Goal: Task Accomplishment & Management: Complete application form

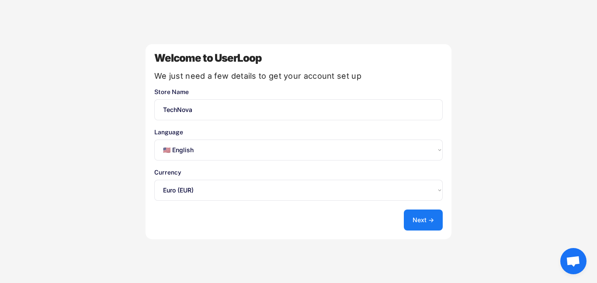
select select ""en""
select select ""1348695171700984260__LOOKUP__1635527639173x833446490375085600""
click at [263, 156] on select "Select an option... 🇺🇸 English 🇫🇷 Français 🇩🇪 Deutsch 🇪🇸 Español" at bounding box center [298, 149] width 288 height 21
select select ""fr""
click at [154, 139] on select "Select an option... 🇺🇸 English 🇫🇷 Français 🇩🇪 Deutsch 🇪🇸 Español" at bounding box center [298, 149] width 288 height 21
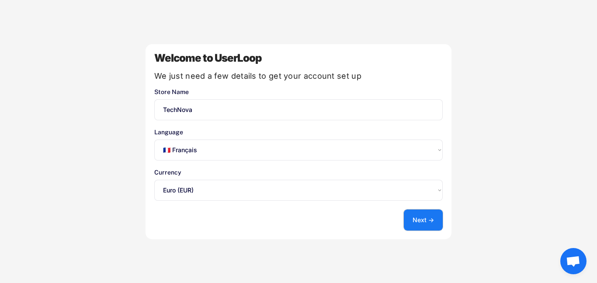
click at [422, 222] on button "Next →" at bounding box center [423, 219] width 39 height 21
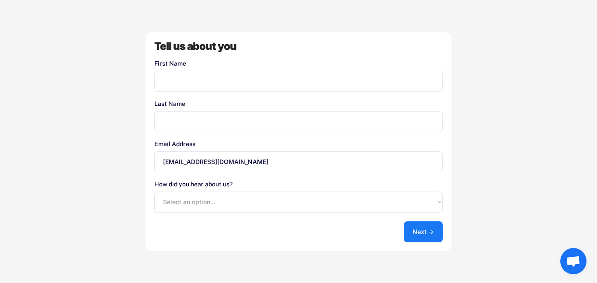
click at [221, 76] on input "input" at bounding box center [298, 81] width 288 height 21
type input "[PERSON_NAME]"
click at [196, 118] on input "input" at bounding box center [298, 121] width 288 height 21
type input "el karouni"
click at [260, 201] on select "Select an option... Shopify App Store Google UserLoop Blog Referred by a friend…" at bounding box center [298, 201] width 288 height 21
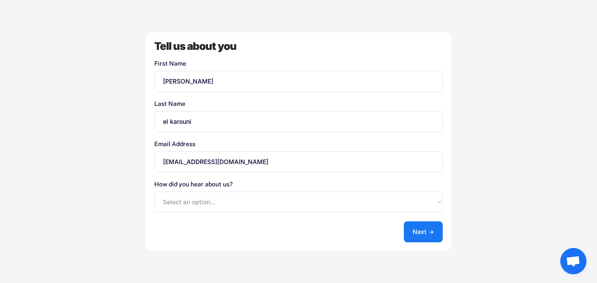
select select ""shopify_app_store""
click at [154, 191] on select "Select an option... Shopify App Store Google UserLoop Blog Referred by a friend…" at bounding box center [298, 201] width 288 height 21
click at [420, 235] on button "Next →" at bounding box center [423, 231] width 39 height 21
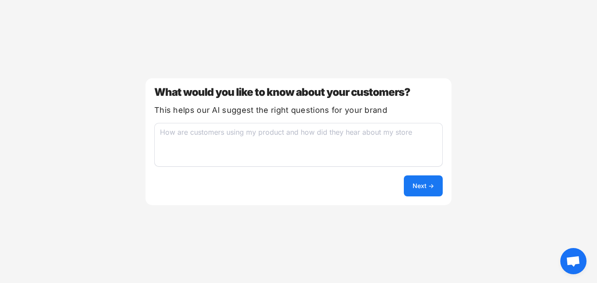
drag, startPoint x: 318, startPoint y: 142, endPoint x: 310, endPoint y: 135, distance: 10.6
click at [318, 142] on textarea at bounding box center [298, 145] width 288 height 44
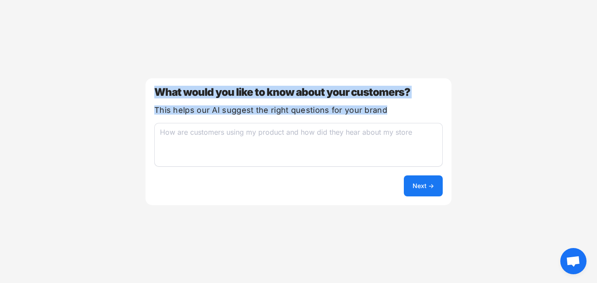
drag, startPoint x: 151, startPoint y: 89, endPoint x: 401, endPoint y: 116, distance: 251.4
click at [401, 116] on div "What would you like to know about your customers? This helps our AI suggest the…" at bounding box center [298, 141] width 306 height 127
copy div "What would you like to know about your customers? This helps our AI suggest the…"
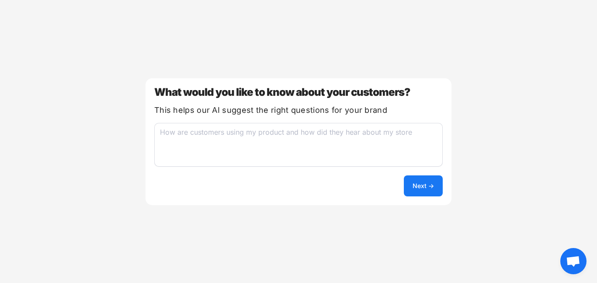
click at [243, 138] on textarea at bounding box center [298, 145] width 288 height 44
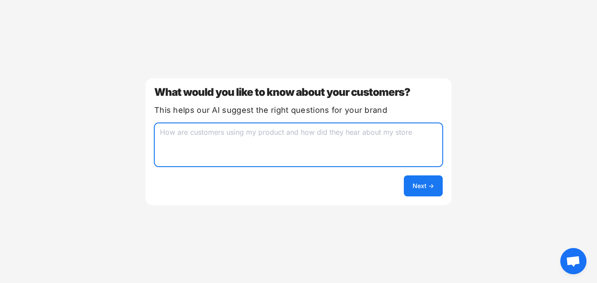
paste textarea "Quels appareils utilisez-vous le plus souvent au quotidien ? Recherchez-vous pl…"
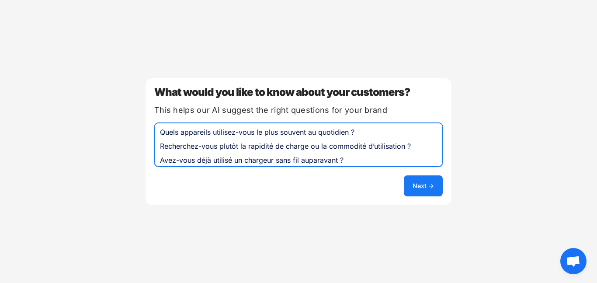
click at [159, 133] on textarea "Quels appareils utilisez-vous le plus souvent au quotidien ? Recherchez-vous pl…" at bounding box center [298, 145] width 288 height 44
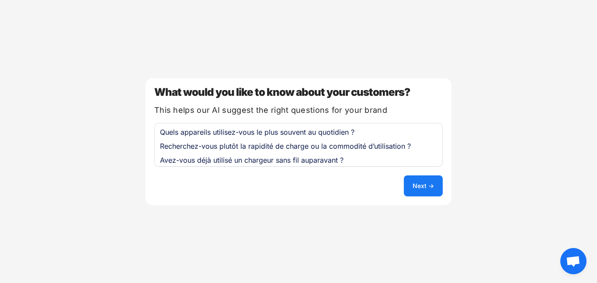
click at [159, 131] on textarea "Quels appareils utilisez-vous le plus souvent au quotidien ? Recherchez-vous pl…" at bounding box center [298, 145] width 288 height 44
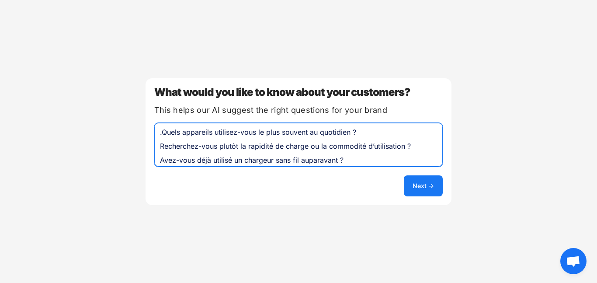
type textarea "Quels appareils utilisez-vous le plus souvent au quotidien ? Recherchez-vous pl…"
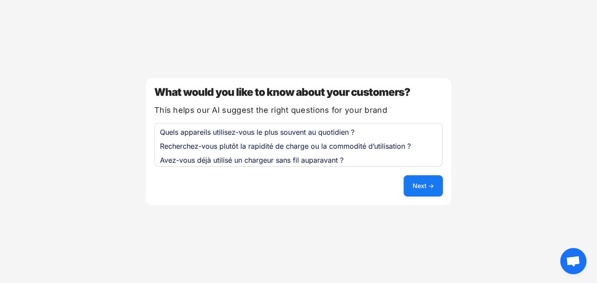
click at [429, 187] on button "Next →" at bounding box center [423, 185] width 39 height 21
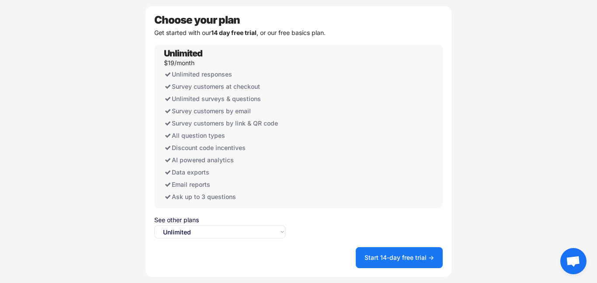
click at [276, 231] on select "Select an option... Unlimited Free" at bounding box center [219, 231] width 131 height 13
select select ""free0""
click at [154, 225] on select "Select an option... Unlimited Free" at bounding box center [219, 231] width 131 height 13
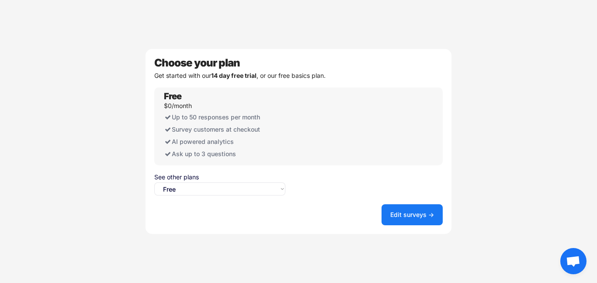
click at [412, 218] on button "Edit surveys →" at bounding box center [411, 214] width 61 height 21
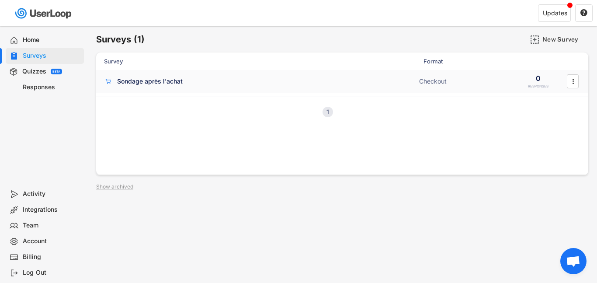
click at [228, 78] on div "Sondage après l'achat" at bounding box center [259, 81] width 310 height 9
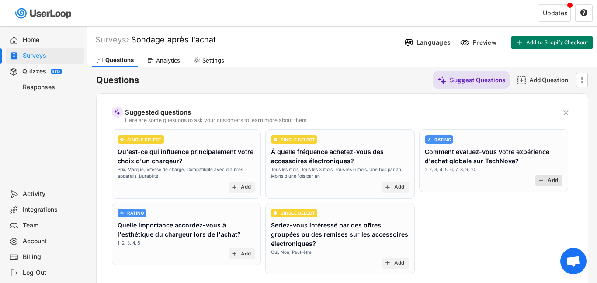
click at [550, 182] on div "Add" at bounding box center [552, 180] width 10 height 7
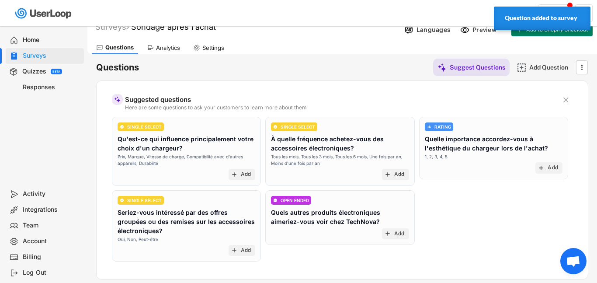
scroll to position [14, 0]
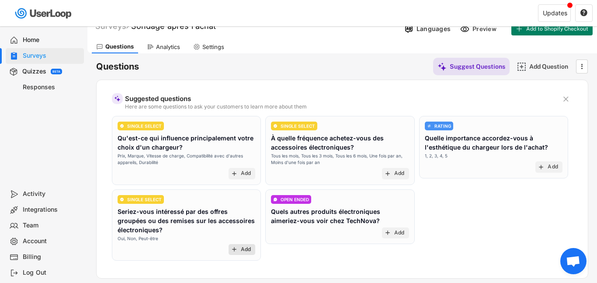
click at [244, 252] on div "Add" at bounding box center [246, 249] width 10 height 7
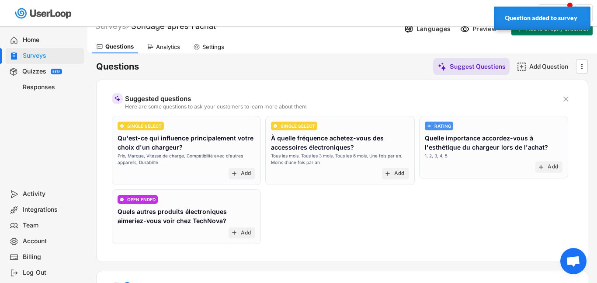
click at [241, 180] on div "SINGLE SELECT Qu'est-ce qui influence principalement votre choix d'un chargeur?…" at bounding box center [186, 150] width 149 height 69
click at [239, 172] on div "add Add" at bounding box center [241, 173] width 27 height 11
click at [235, 234] on text "add" at bounding box center [234, 232] width 7 height 7
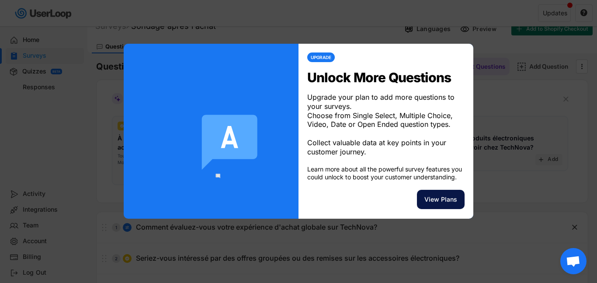
click at [442, 209] on button "View Plans" at bounding box center [441, 199] width 48 height 19
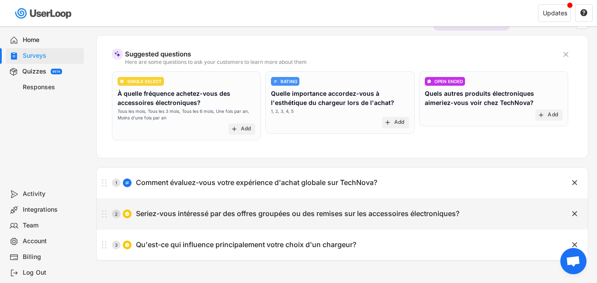
scroll to position [59, 0]
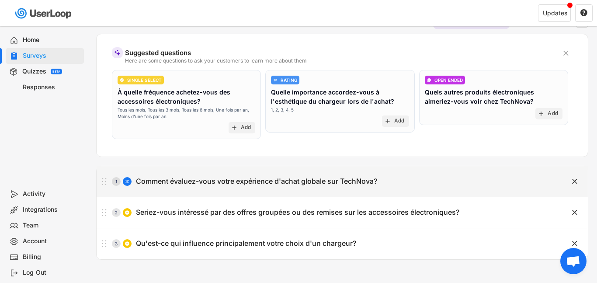
click at [205, 180] on div "Comment évaluez-vous votre expérience d'achat globale sur TechNova?" at bounding box center [256, 181] width 241 height 9
select select ""1_10""
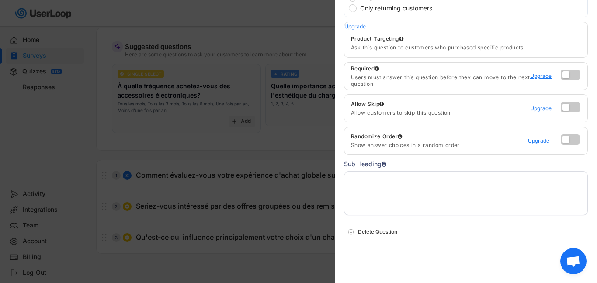
scroll to position [102, 0]
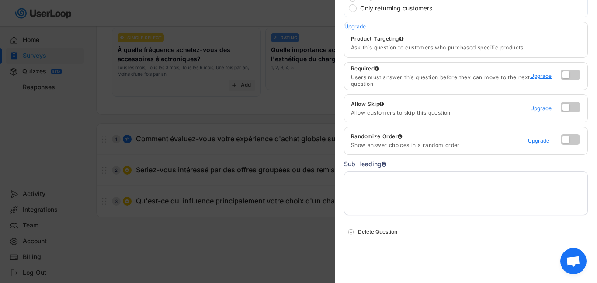
click at [190, 254] on div at bounding box center [298, 141] width 597 height 283
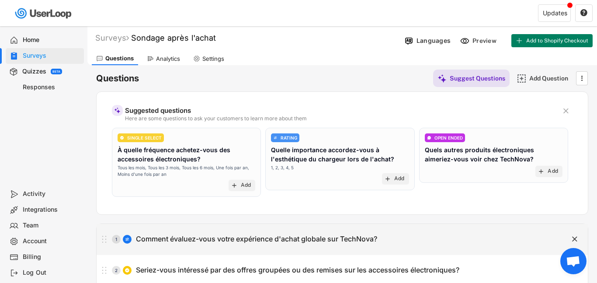
scroll to position [0, 0]
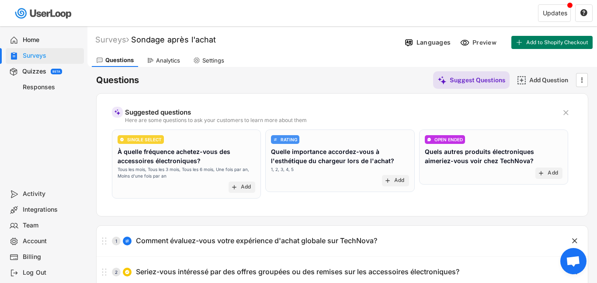
click at [37, 73] on div "Quizzes" at bounding box center [34, 71] width 24 height 8
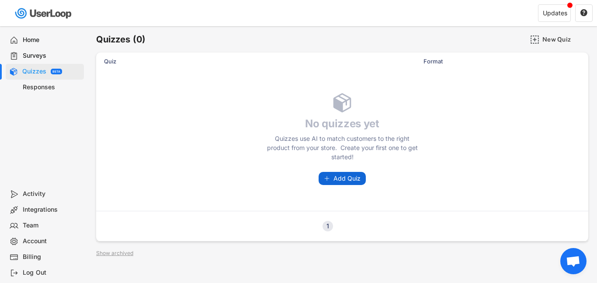
click at [331, 175] on button "Add Quiz" at bounding box center [341, 178] width 47 height 13
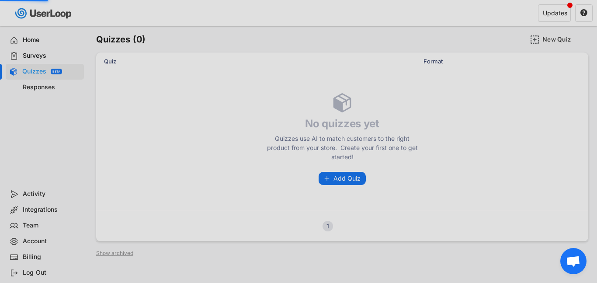
checkbox input "true"
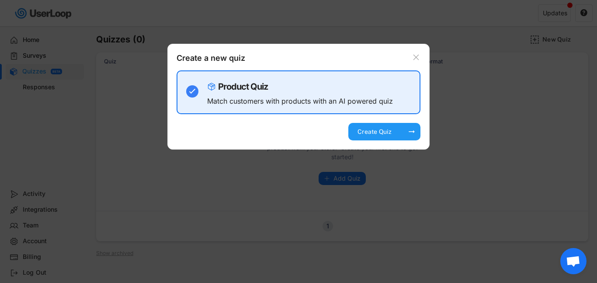
click at [396, 132] on div "Create Quiz arrow_right_alt" at bounding box center [384, 131] width 72 height 17
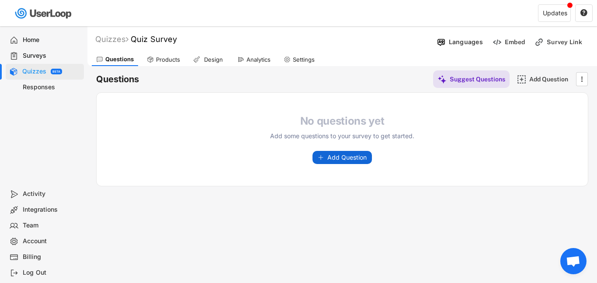
click at [355, 159] on span "Add Question" at bounding box center [346, 157] width 39 height 6
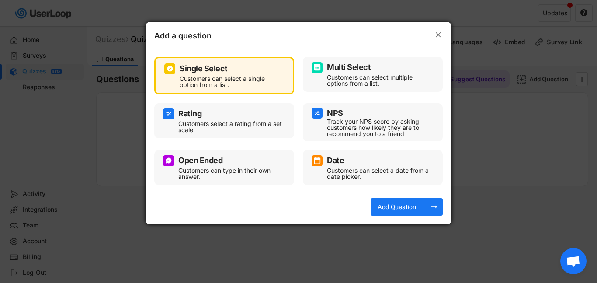
click at [353, 72] on div "Multi Select" at bounding box center [373, 67] width 122 height 11
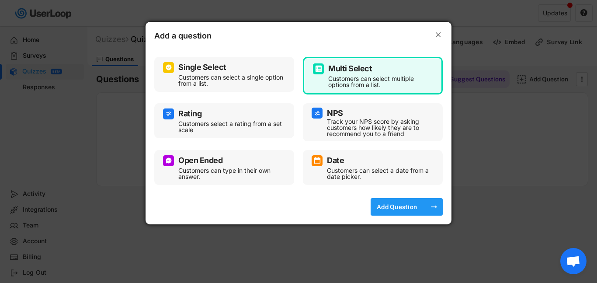
click at [415, 204] on div "Add Question" at bounding box center [397, 207] width 44 height 8
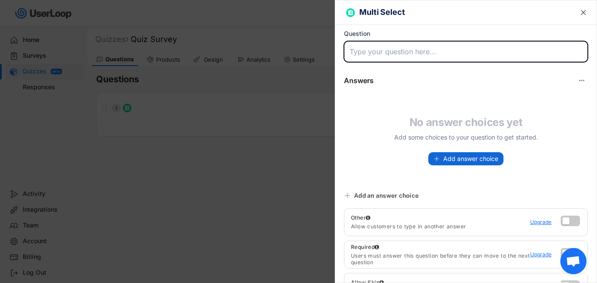
click at [450, 156] on span "Add answer choice" at bounding box center [470, 159] width 55 height 6
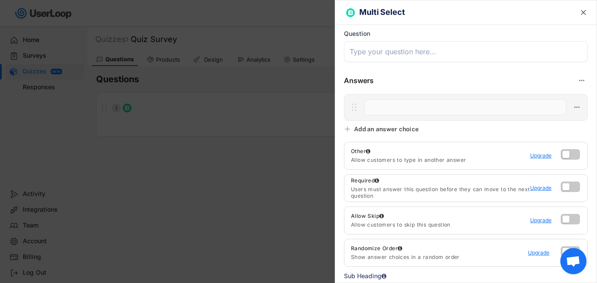
click at [266, 158] on div at bounding box center [298, 141] width 597 height 283
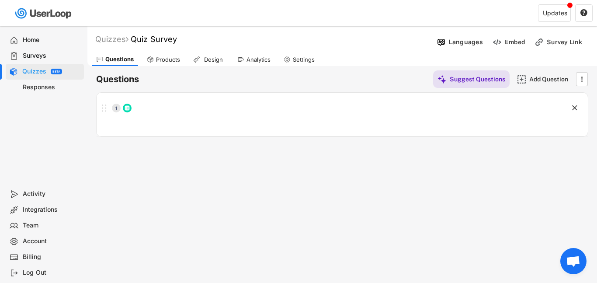
click at [216, 58] on div "Design" at bounding box center [213, 59] width 22 height 7
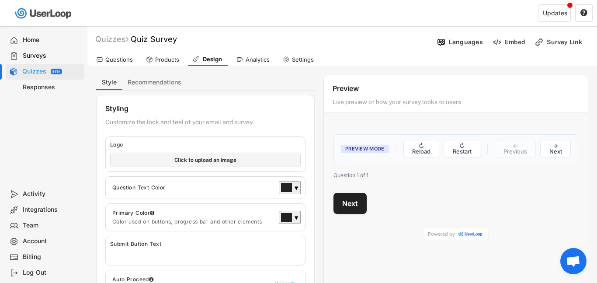
click at [197, 163] on input "file" at bounding box center [206, 160] width 190 height 14
type input "C:\fakepath\ChatGPT Image 9 oct. 2025, 09_27_07.png"
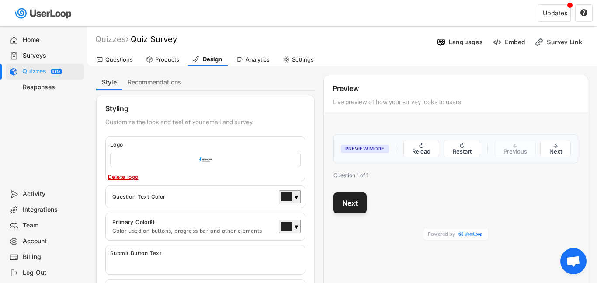
click at [347, 207] on button "Next" at bounding box center [349, 202] width 33 height 21
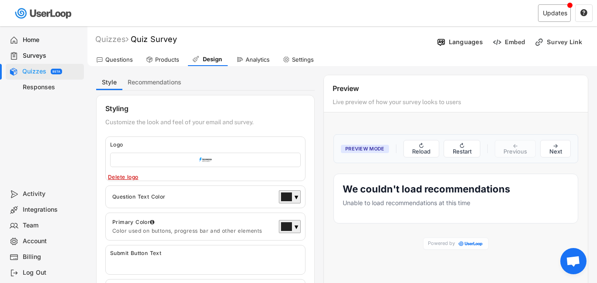
click at [559, 17] on div "Updates" at bounding box center [554, 12] width 33 height 17
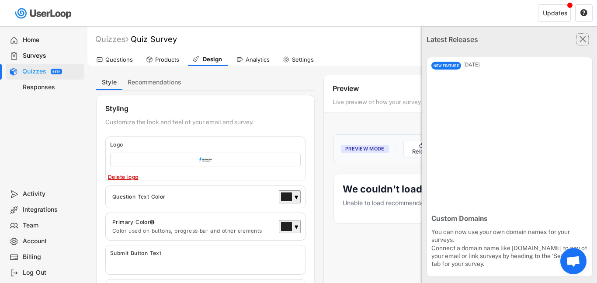
click at [581, 38] on text "" at bounding box center [582, 38] width 7 height 11
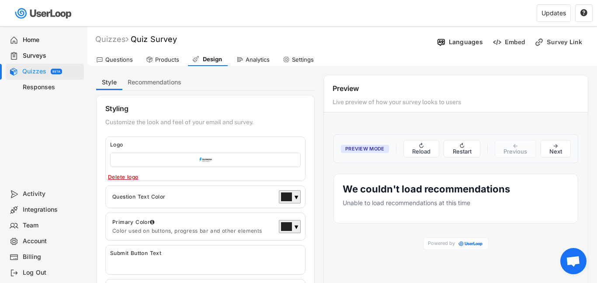
click at [33, 42] on div "Home" at bounding box center [52, 40] width 58 height 8
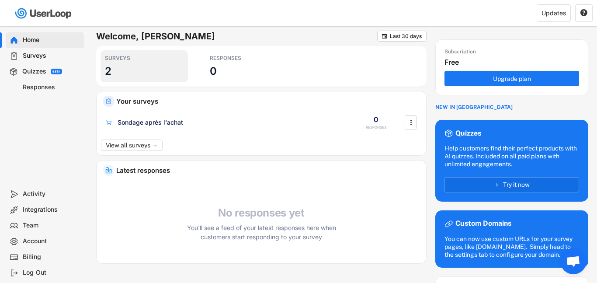
click at [128, 73] on div "SURVEYS 2" at bounding box center [143, 66] width 87 height 32
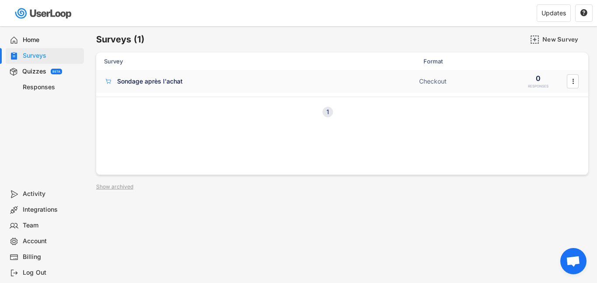
click at [174, 86] on div "Sondage après l'achat Checkout 0 RESPONSES " at bounding box center [342, 81] width 492 height 23
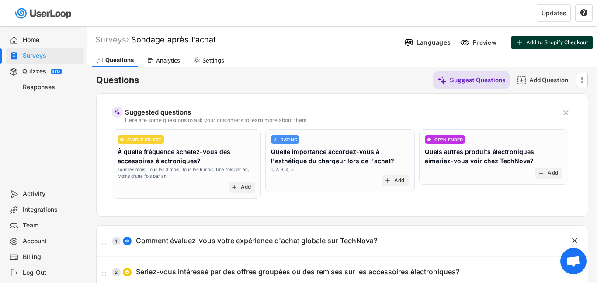
click at [566, 43] on span "Add to Shopify Checkout" at bounding box center [557, 42] width 62 height 5
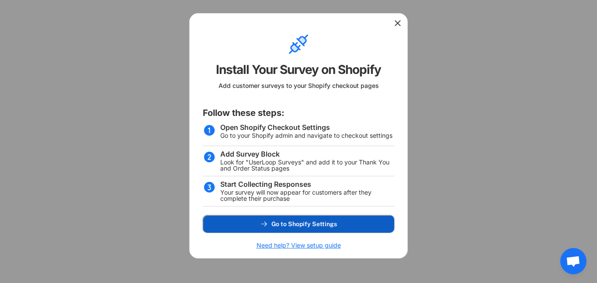
click at [312, 224] on span "Go to Shopify Settings" at bounding box center [304, 224] width 66 height 6
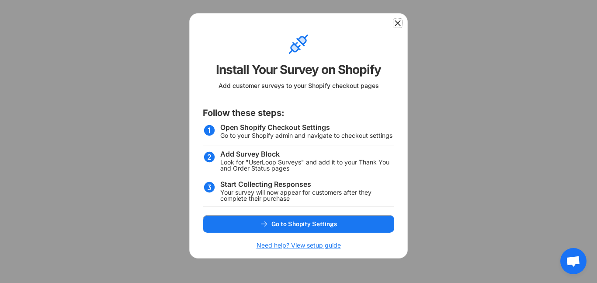
click at [397, 23] on icon at bounding box center [397, 23] width 9 height 9
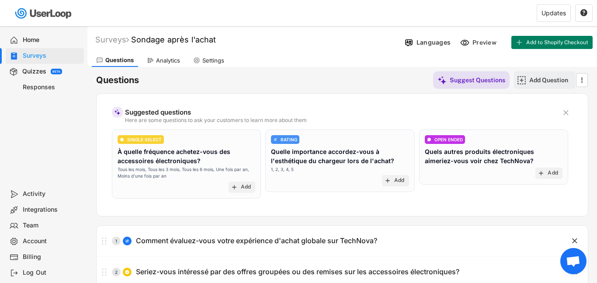
click at [541, 84] on div "Add Question" at bounding box center [551, 79] width 44 height 17
click at [531, 83] on div "Add Question" at bounding box center [551, 80] width 44 height 8
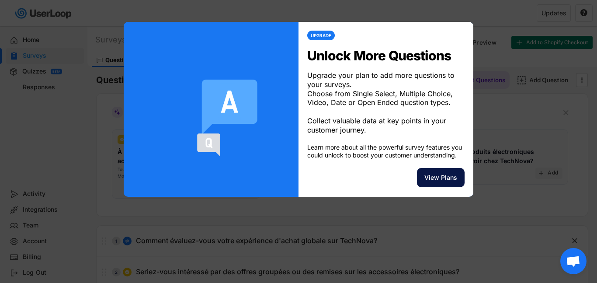
click at [450, 182] on button "View Plans" at bounding box center [441, 177] width 48 height 19
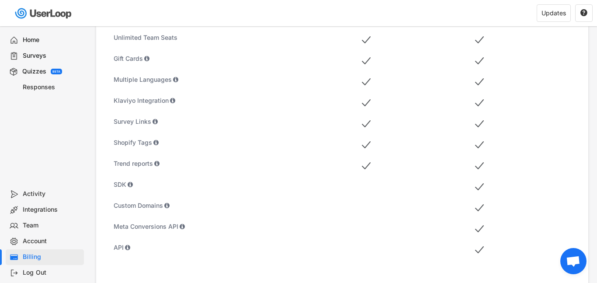
scroll to position [543, 0]
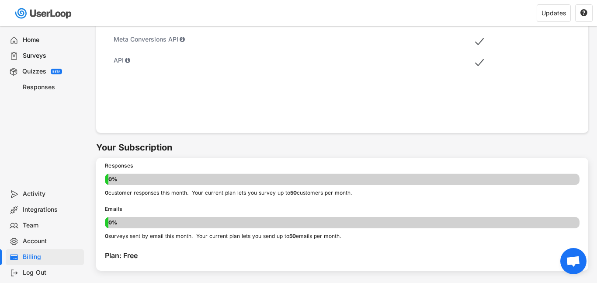
click at [42, 71] on div "Quizzes" at bounding box center [34, 71] width 24 height 8
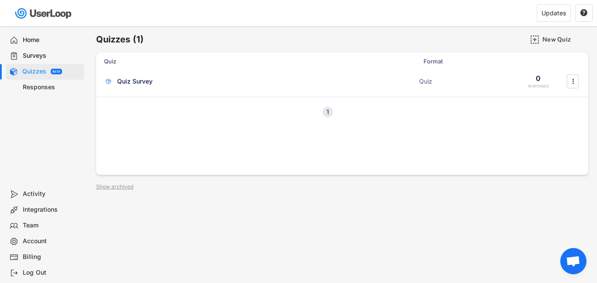
click at [41, 55] on div "Surveys" at bounding box center [52, 56] width 58 height 8
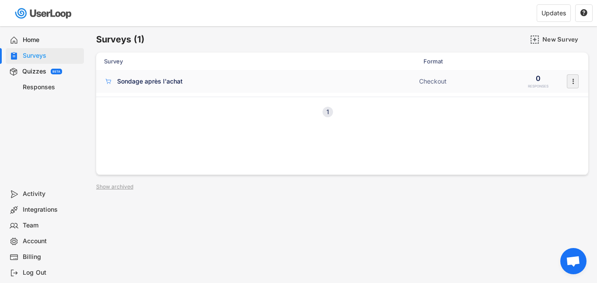
click at [577, 81] on icon "" at bounding box center [572, 81] width 9 height 13
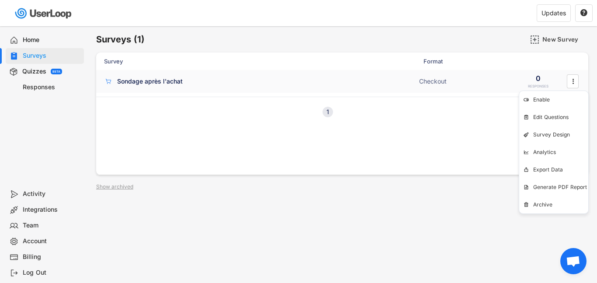
drag, startPoint x: 488, startPoint y: 85, endPoint x: 477, endPoint y: 90, distance: 12.2
click at [488, 87] on div "Sondage après l'achat Checkout 0 RESPONSES " at bounding box center [342, 81] width 492 height 23
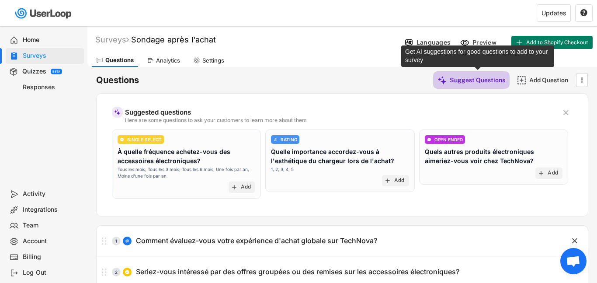
click at [487, 82] on div "Suggest Questions" at bounding box center [477, 80] width 55 height 8
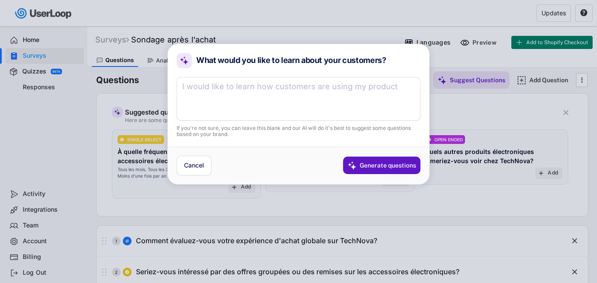
click at [238, 97] on textarea at bounding box center [299, 99] width 244 height 44
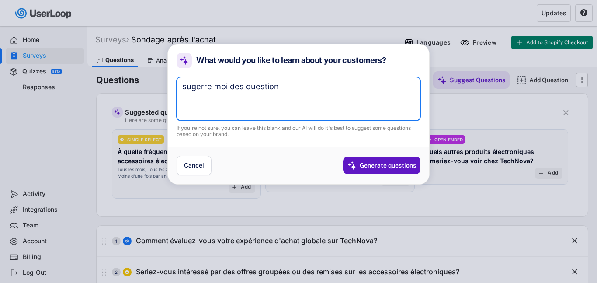
type textarea "sugerre moi des question"
drag, startPoint x: 412, startPoint y: 155, endPoint x: 404, endPoint y: 166, distance: 14.1
click at [409, 158] on div "Cancel Generate questions" at bounding box center [298, 165] width 261 height 38
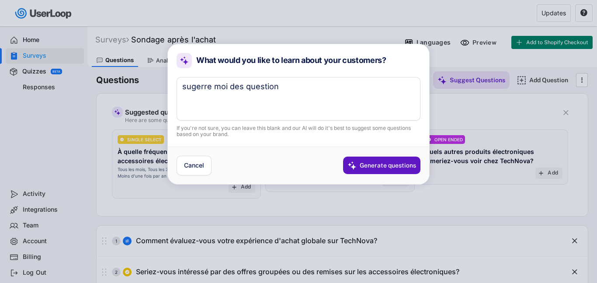
click at [436, 222] on div at bounding box center [298, 141] width 597 height 283
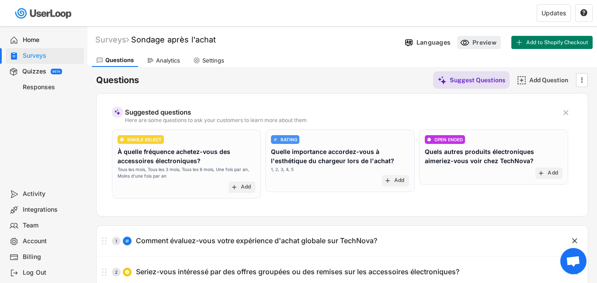
click at [466, 43] on use at bounding box center [464, 42] width 9 height 9
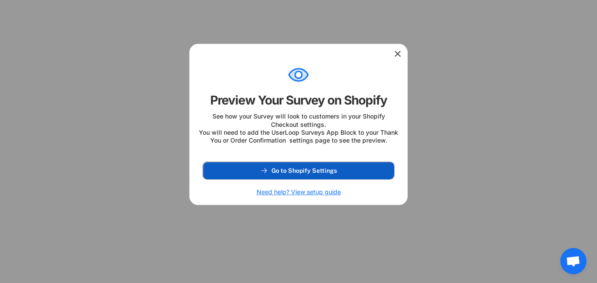
click at [384, 179] on button "Go to Shopify Settings" at bounding box center [298, 170] width 191 height 17
click at [299, 173] on span "Go to Shopify Settings" at bounding box center [304, 170] width 66 height 6
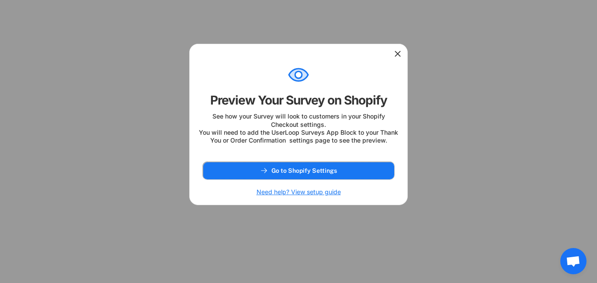
click at [396, 47] on div at bounding box center [299, 52] width 218 height 17
drag, startPoint x: 399, startPoint y: 48, endPoint x: 395, endPoint y: 54, distance: 7.0
click at [398, 50] on div at bounding box center [299, 52] width 218 height 17
click at [395, 54] on icon at bounding box center [397, 53] width 9 height 9
